Goal: Register for event/course

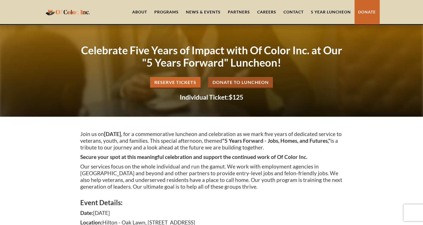
click at [321, 14] on link "5 Year Luncheon" at bounding box center [330, 12] width 47 height 24
click at [326, 10] on link "5 Year Luncheon" at bounding box center [330, 12] width 47 height 24
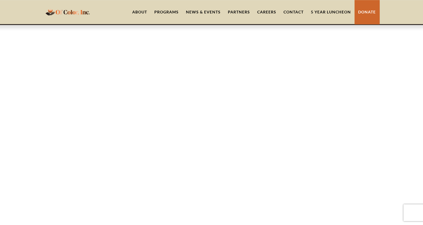
scroll to position [435, 0]
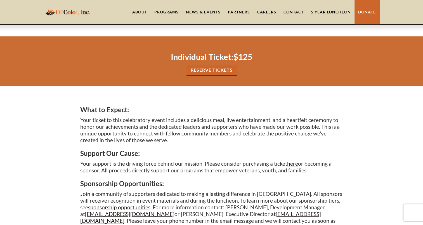
scroll to position [42, 0]
